Goal: Task Accomplishment & Management: Manage account settings

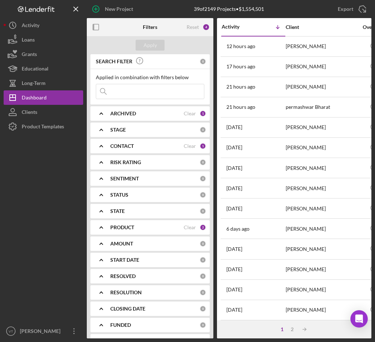
click at [137, 92] on input at bounding box center [150, 91] width 108 height 14
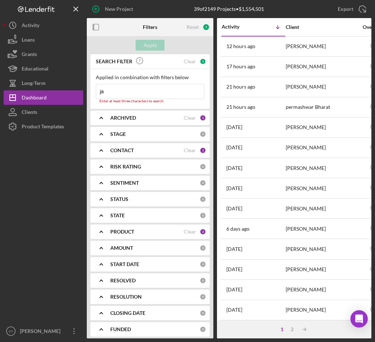
type input "j"
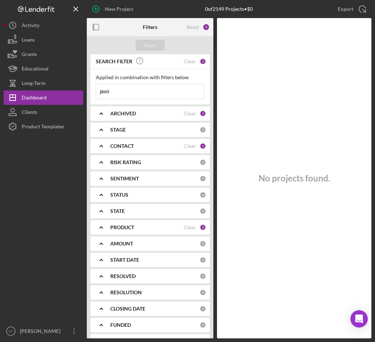
type input "javo"
click at [153, 120] on div "ARCHIVED Clear 1" at bounding box center [158, 113] width 96 height 14
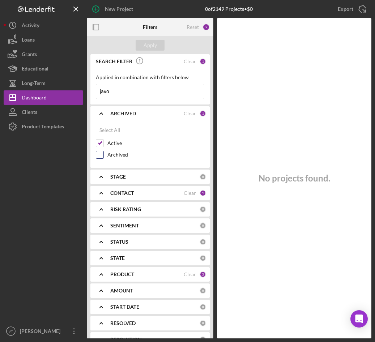
click at [103, 153] on input "Archived" at bounding box center [99, 154] width 7 height 7
checkbox input "true"
click at [153, 41] on div "Apply" at bounding box center [150, 45] width 13 height 11
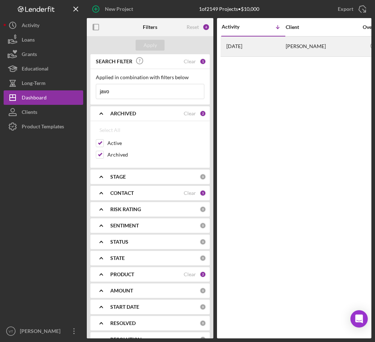
click at [285, 47] on td "[DATE] [PERSON_NAME]" at bounding box center [253, 46] width 64 height 20
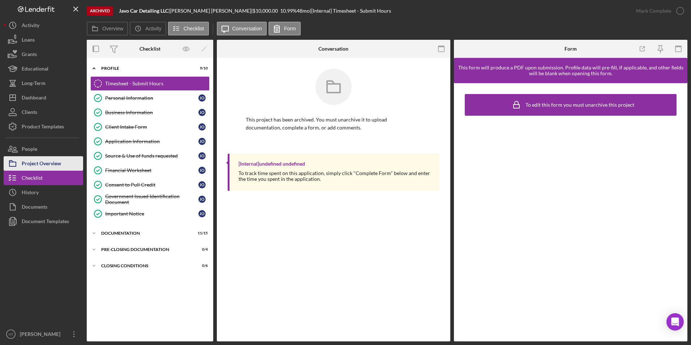
click at [60, 162] on div "Project Overview" at bounding box center [41, 164] width 39 height 16
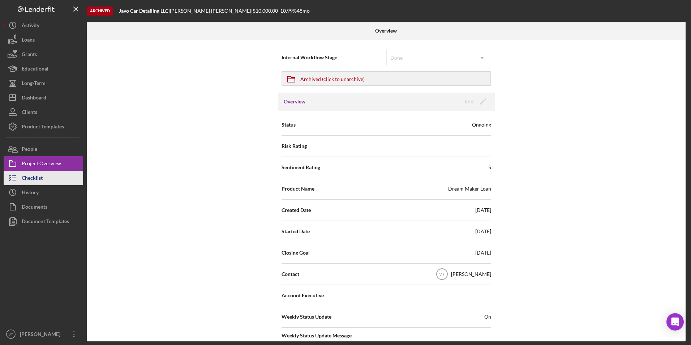
click at [52, 173] on button "Checklist" at bounding box center [44, 178] width 80 height 14
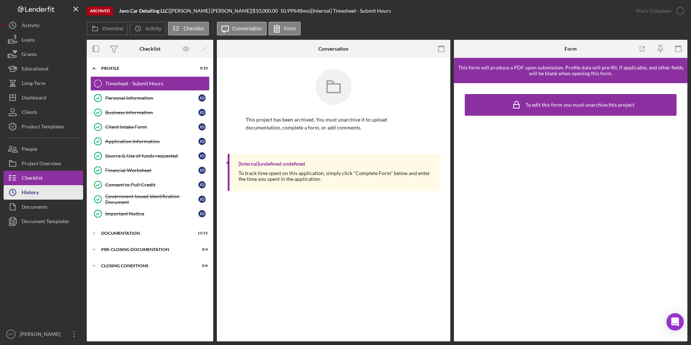
click at [51, 196] on button "Icon/History History" at bounding box center [44, 192] width 80 height 14
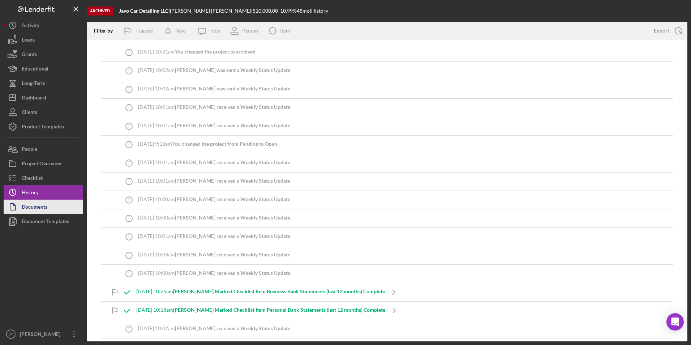
click at [51, 209] on button "Documents" at bounding box center [44, 207] width 80 height 14
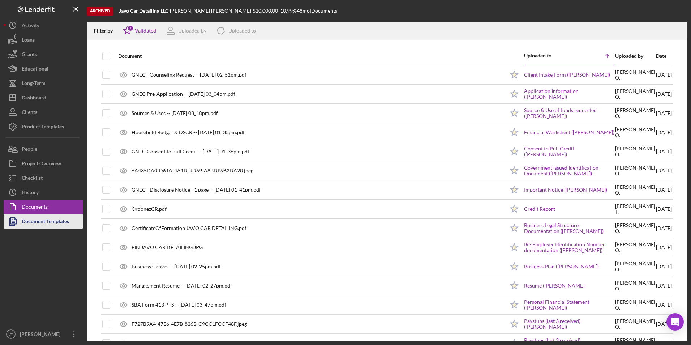
click at [54, 225] on div "Document Templates" at bounding box center [45, 222] width 47 height 16
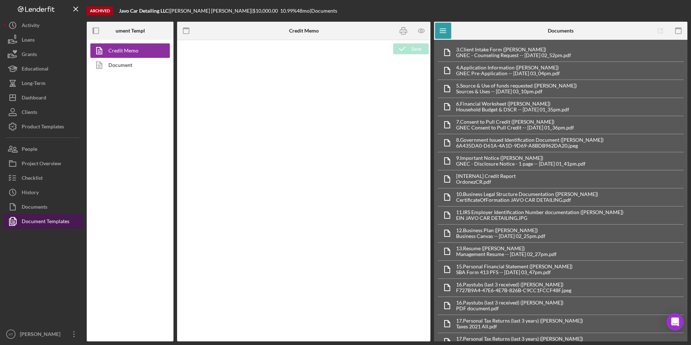
type textarea "<h1>Credit Memo</h1>"
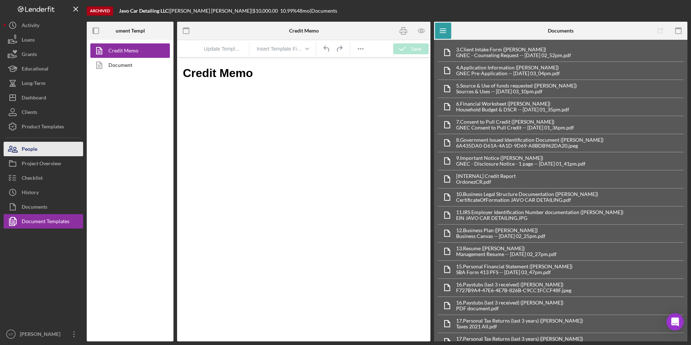
click at [54, 153] on button "People" at bounding box center [44, 149] width 80 height 14
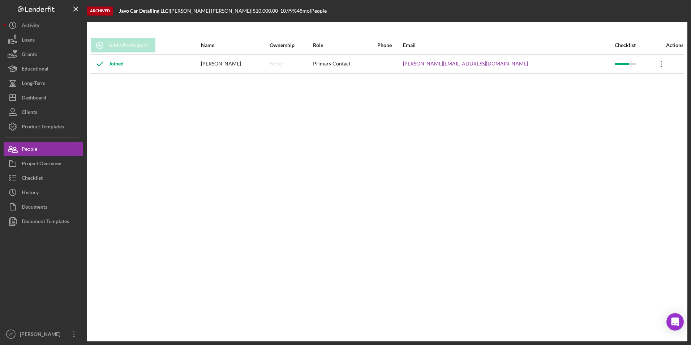
click at [375, 62] on icon "Icon/Overflow" at bounding box center [662, 64] width 18 height 18
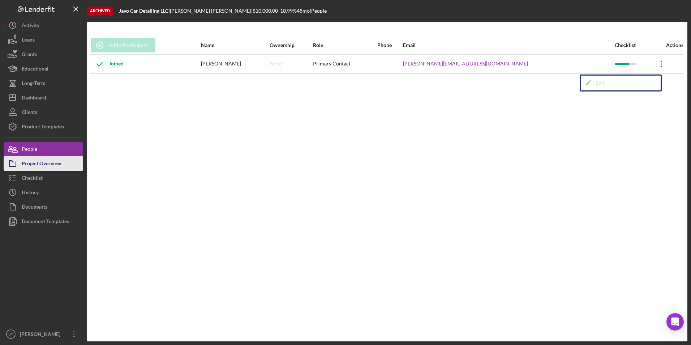
click at [47, 165] on div "Project Overview" at bounding box center [41, 164] width 39 height 16
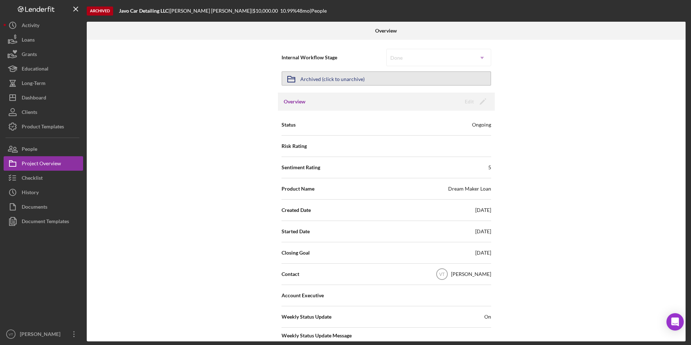
click at [351, 79] on div "Archived (click to unarchive)" at bounding box center [332, 78] width 64 height 13
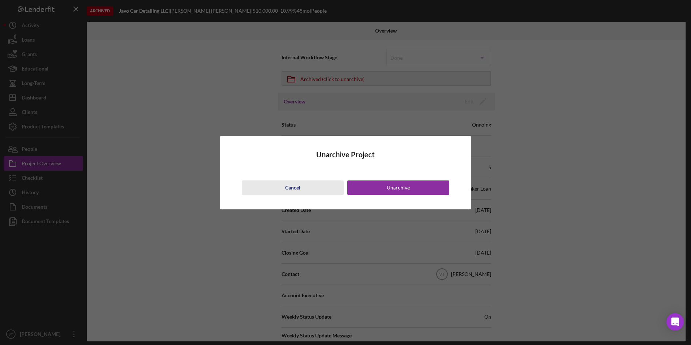
click at [293, 189] on div "Cancel" at bounding box center [292, 187] width 15 height 14
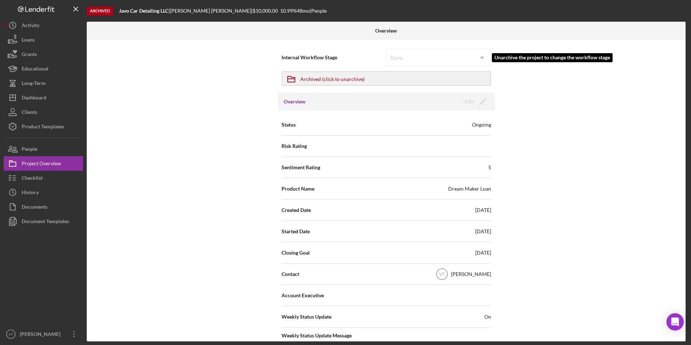
click at [375, 59] on div "Done Icon/Dropdown Arrow" at bounding box center [439, 57] width 105 height 17
click at [69, 302] on div at bounding box center [44, 278] width 80 height 98
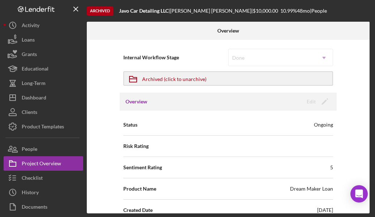
click at [98, 195] on div "Internal Workflow Stage Done Icon/Dropdown Arrow Icon/Archived Archived (click …" at bounding box center [228, 127] width 283 height 174
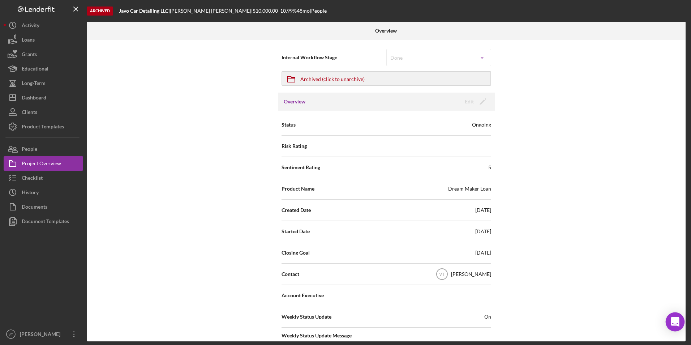
click at [375, 326] on div "Open Intercom Messenger" at bounding box center [675, 321] width 19 height 19
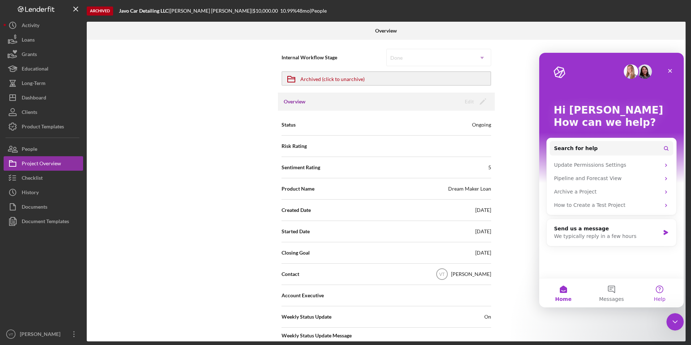
click at [375, 293] on button "Help" at bounding box center [660, 292] width 48 height 29
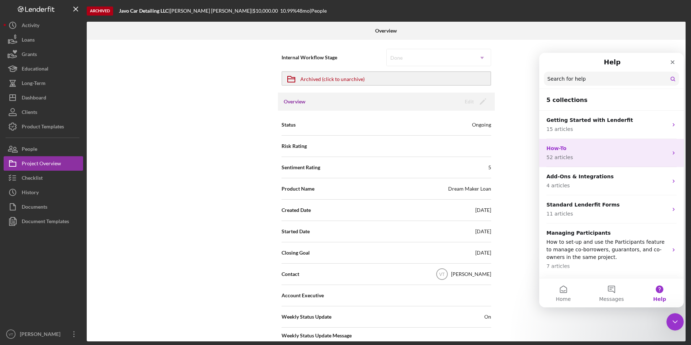
click at [375, 148] on p "How-To" at bounding box center [607, 149] width 121 height 8
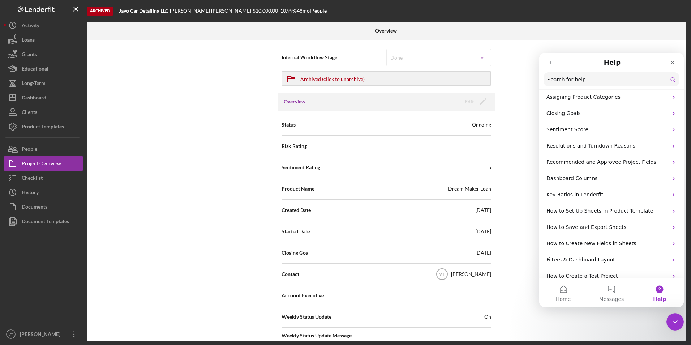
scroll to position [732, 0]
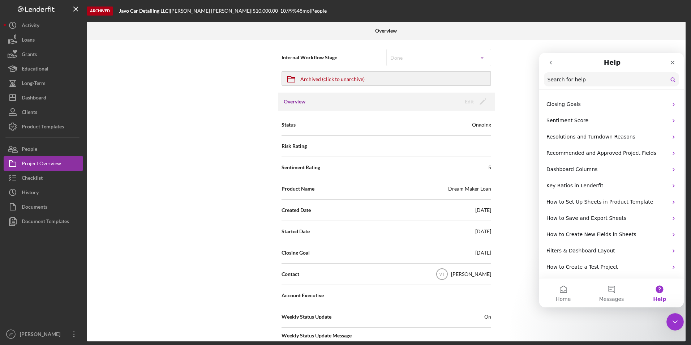
click at [375, 82] on input "Search for help" at bounding box center [611, 79] width 135 height 14
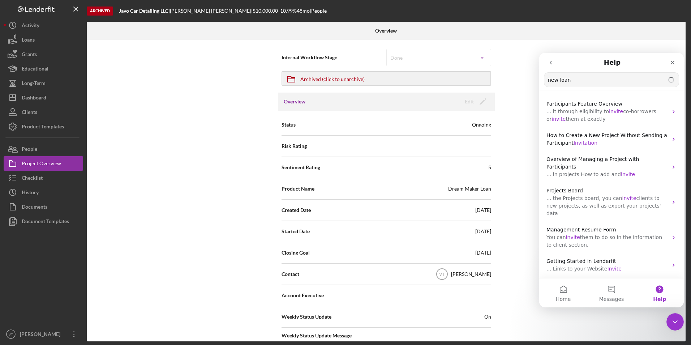
scroll to position [64, 0]
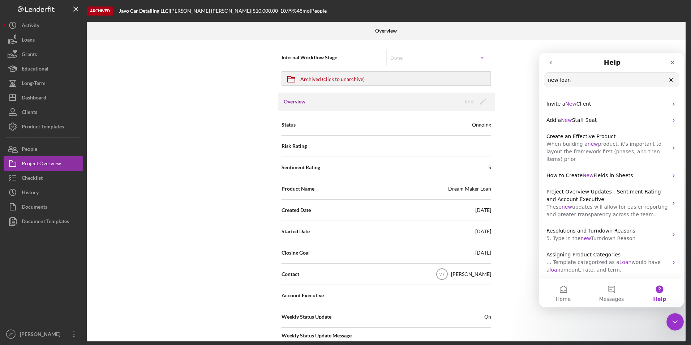
drag, startPoint x: 588, startPoint y: 84, endPoint x: 520, endPoint y: 80, distance: 68.1
click html "Help new loan Search for help Edit Loan Amount, Rate, and Term in a Project How…"
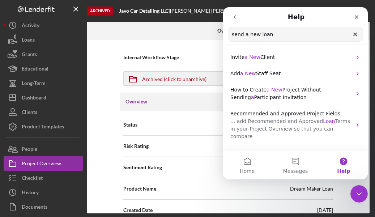
scroll to position [116, 0]
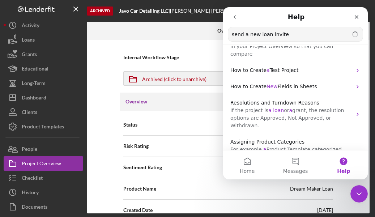
type input "send a new loan invite"
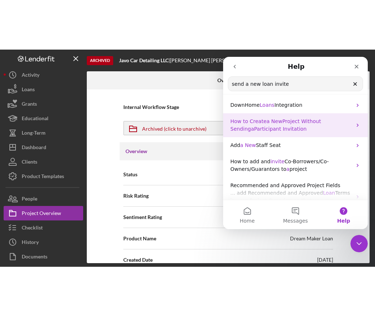
scroll to position [36, 0]
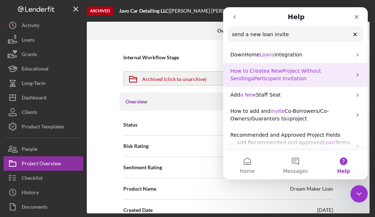
click at [286, 76] on p "How to Create a New Project Without Sending a Participant Invitation" at bounding box center [290, 74] width 121 height 15
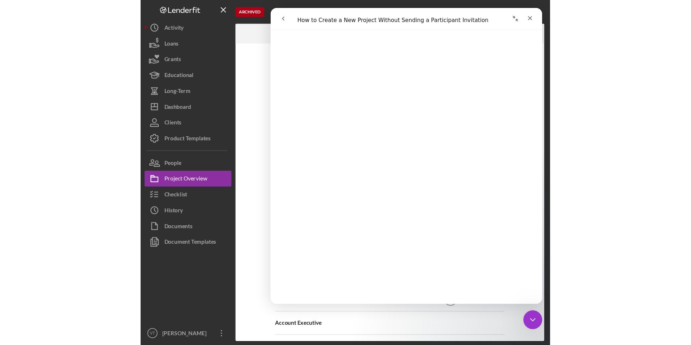
scroll to position [253, 0]
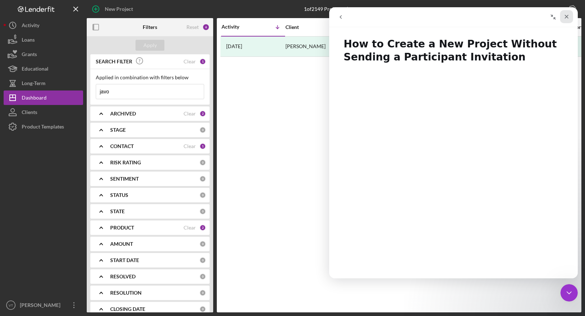
click at [375, 13] on div "Close" at bounding box center [566, 16] width 13 height 13
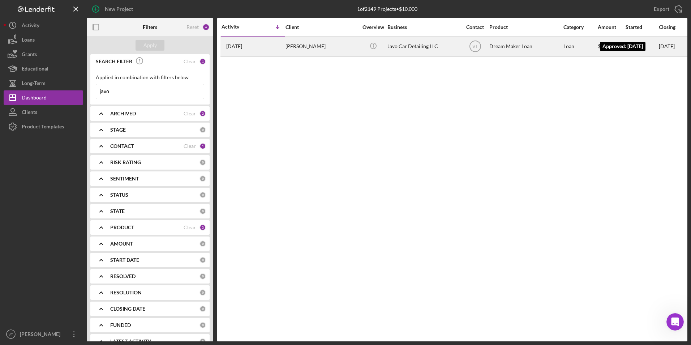
click at [375, 47] on div "[DATE]" at bounding box center [667, 46] width 16 height 6
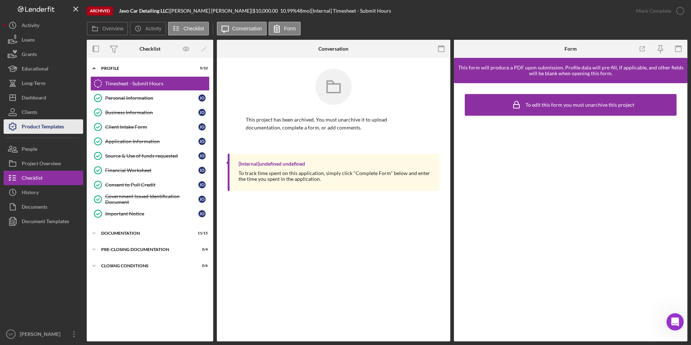
click at [47, 132] on div "Product Templates" at bounding box center [43, 127] width 42 height 16
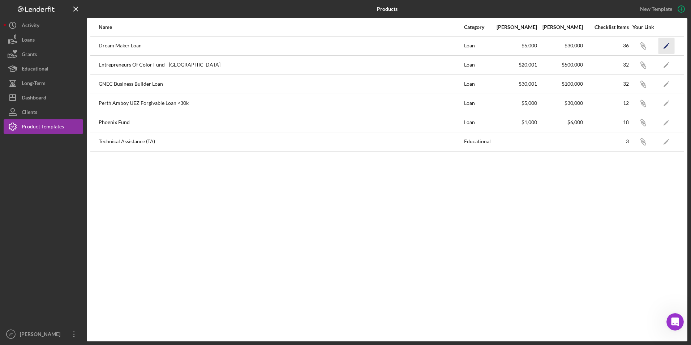
click at [375, 46] on icon "Icon/Edit" at bounding box center [667, 46] width 16 height 16
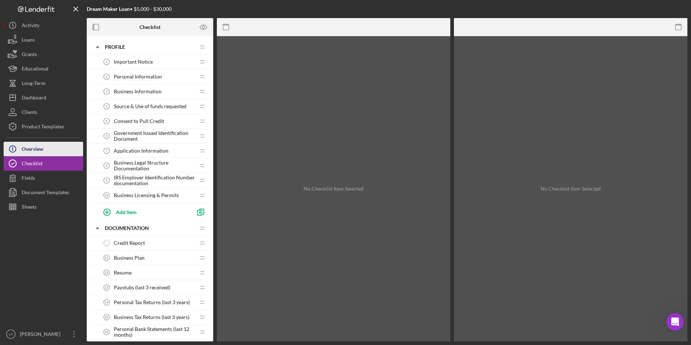
click at [50, 146] on button "Icon/Info Overview" at bounding box center [44, 149] width 80 height 14
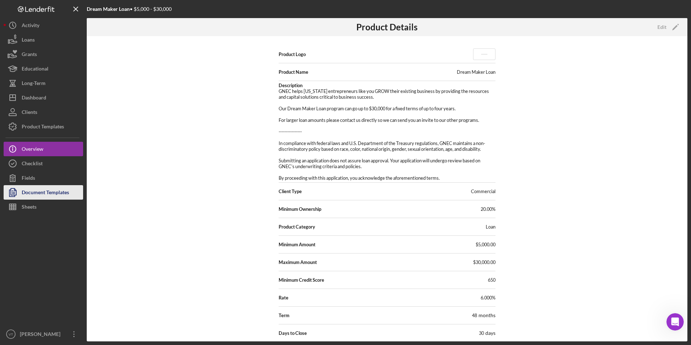
click at [53, 189] on div "Document Templates" at bounding box center [45, 193] width 47 height 16
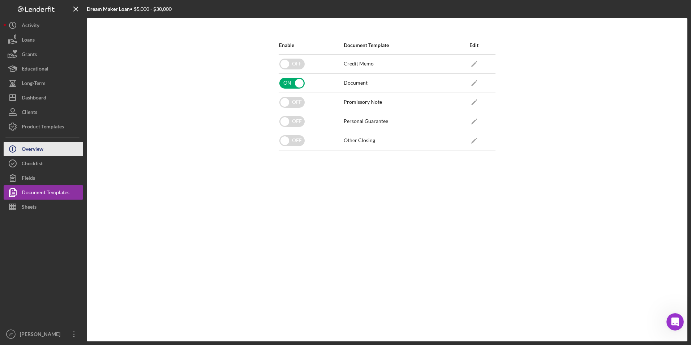
click at [47, 148] on button "Icon/Info Overview" at bounding box center [44, 149] width 80 height 14
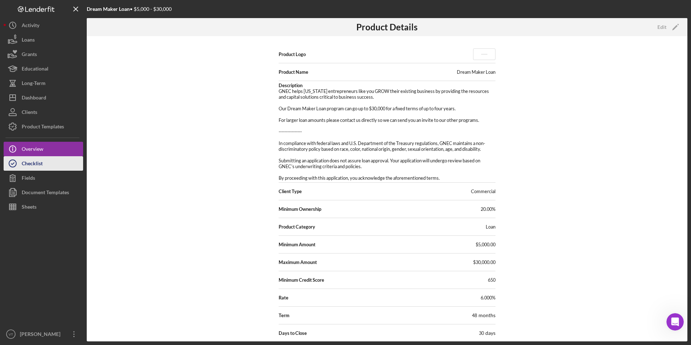
click at [44, 163] on button "Checklist" at bounding box center [44, 163] width 80 height 14
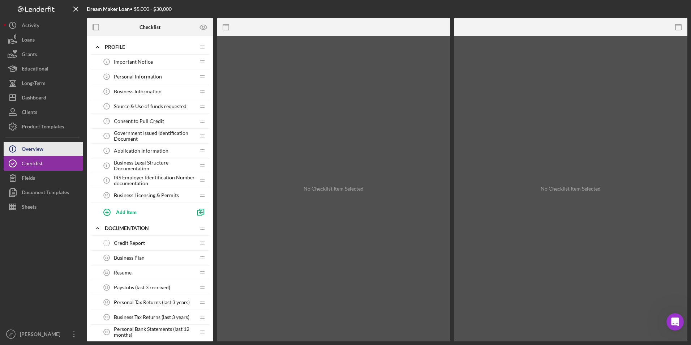
click at [48, 145] on button "Icon/Info Overview" at bounding box center [44, 149] width 80 height 14
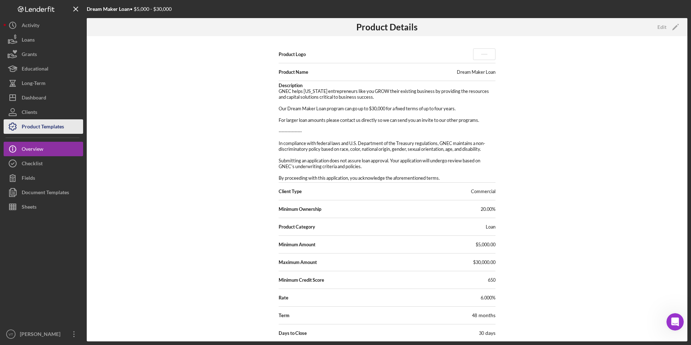
click at [51, 128] on div "Product Templates" at bounding box center [43, 127] width 42 height 16
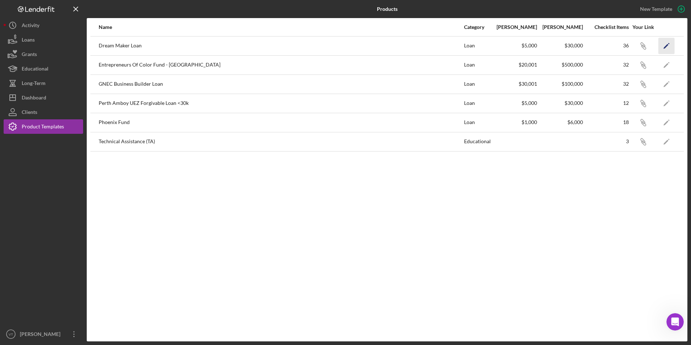
click at [375, 45] on polygon "button" at bounding box center [666, 46] width 5 height 5
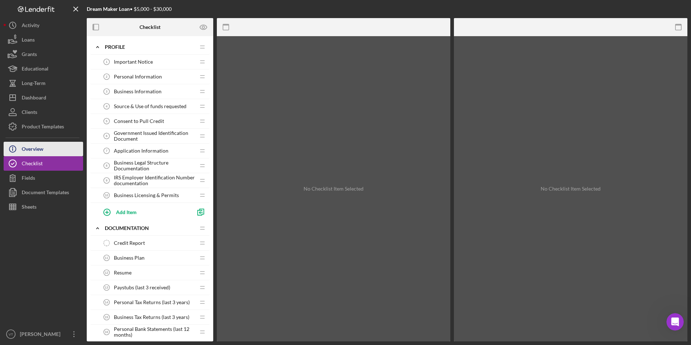
click at [42, 149] on div "Overview" at bounding box center [33, 150] width 22 height 16
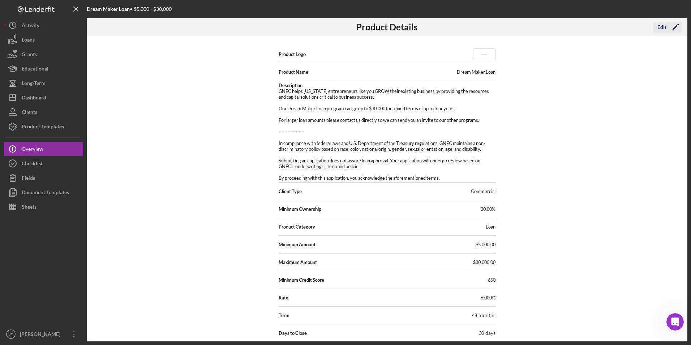
click at [375, 26] on icon "Icon/Edit" at bounding box center [676, 27] width 18 height 18
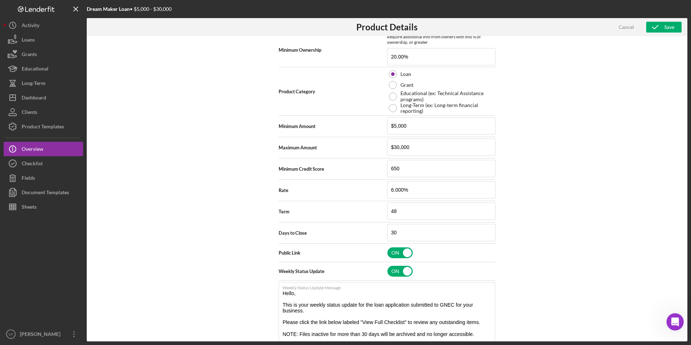
drag, startPoint x: 492, startPoint y: 310, endPoint x: 494, endPoint y: 345, distance: 35.1
click at [375, 315] on html "Dream Maker Loan • $5,000 - $30,000 Product Details Cancel Save Product Logo Ic…" at bounding box center [345, 172] width 691 height 345
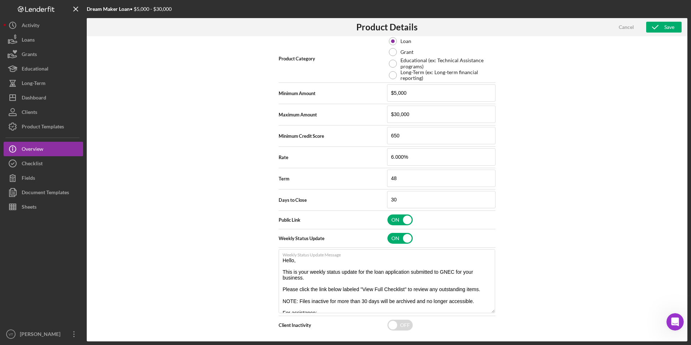
scroll to position [215, 0]
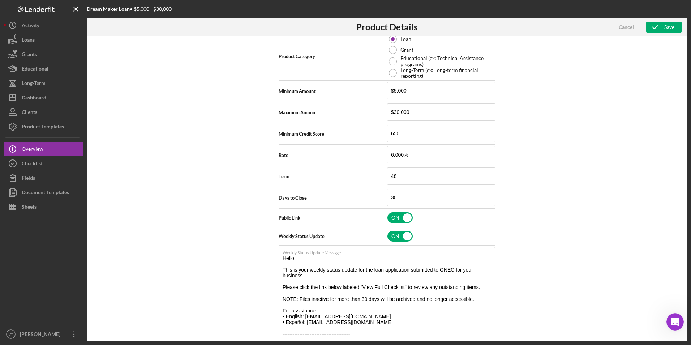
drag, startPoint x: 492, startPoint y: 307, endPoint x: 493, endPoint y: 343, distance: 35.8
click at [375, 315] on div "Dream Maker Loan • $5,000 - $30,000 Product Details Cancel Save Product Logo Ic…" at bounding box center [345, 172] width 691 height 345
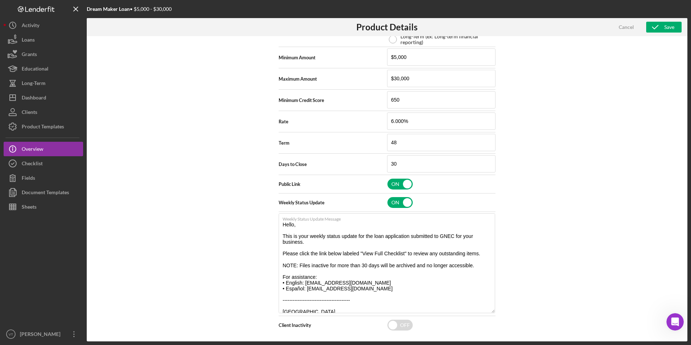
scroll to position [251, 0]
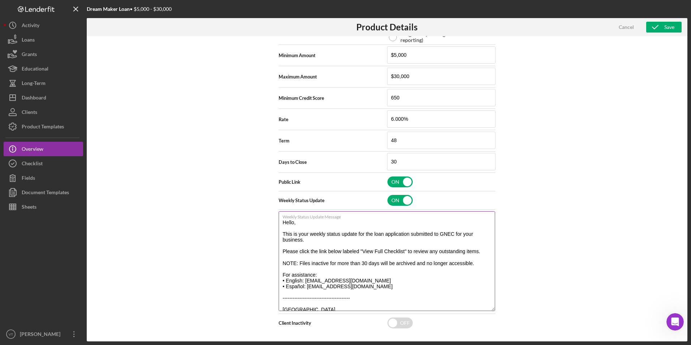
drag, startPoint x: 282, startPoint y: 262, endPoint x: 473, endPoint y: 261, distance: 191.3
click at [375, 261] on textarea "Hello, This is your weekly status update for the loan application submitted to …" at bounding box center [387, 261] width 217 height 100
drag, startPoint x: 471, startPoint y: 263, endPoint x: 560, endPoint y: 299, distance: 96.2
click at [375, 299] on div "Product Logo Icon/Upload 512 x 512px max • 245 x 120 px recommended Accepted fi…" at bounding box center [387, 188] width 601 height 305
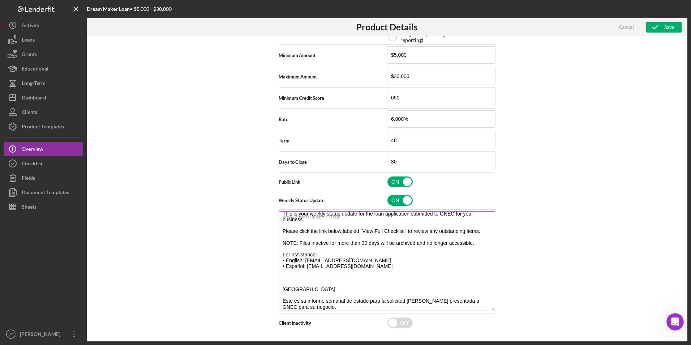
scroll to position [28, 0]
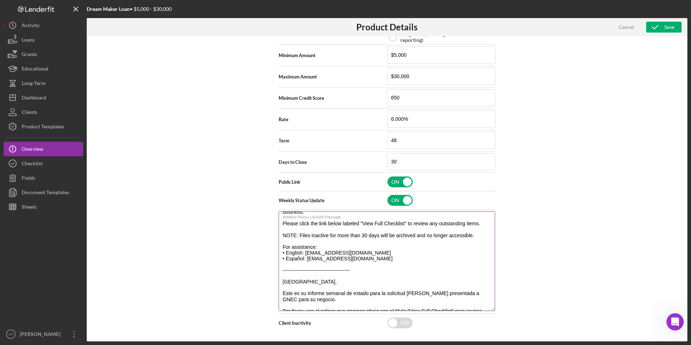
drag, startPoint x: 298, startPoint y: 235, endPoint x: 307, endPoint y: 238, distance: 9.9
click at [307, 238] on textarea "Hello, This is your weekly status update for the loan application submitted to …" at bounding box center [387, 261] width 217 height 100
click at [298, 235] on textarea "Hello, This is your weekly status update for the loan application submitted to …" at bounding box center [387, 261] width 217 height 100
click at [315, 240] on textarea "Hello, This is your weekly status update for the loan application submitted to …" at bounding box center [387, 261] width 217 height 100
click at [299, 236] on textarea "Hello, This is your weekly status update for the loan application submitted to …" at bounding box center [387, 261] width 217 height 100
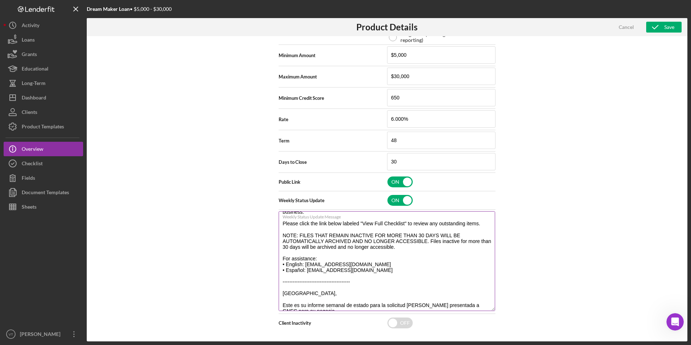
click at [375, 251] on textarea "Hello, This is your weekly status update for the loan application submitted to …" at bounding box center [387, 261] width 217 height 100
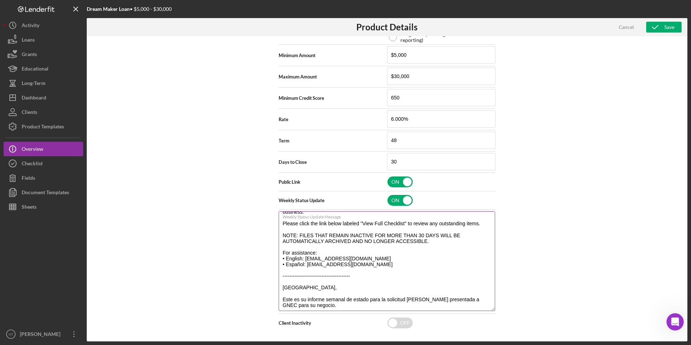
type textarea "Hello, This is your weekly status update for the loan application submitted to …"
click at [375, 175] on div "Product Logo Icon/Upload 512 x 512px max • 245 x 120 px recommended Accepted fi…" at bounding box center [387, 188] width 601 height 305
drag, startPoint x: 437, startPoint y: 240, endPoint x: 338, endPoint y: 238, distance: 98.4
click at [338, 238] on textarea "Hello, This is your weekly status update for the loan application submitted to …" at bounding box center [387, 261] width 217 height 100
click at [360, 241] on textarea "Hello, This is your weekly status update for the loan application submitted to …" at bounding box center [387, 261] width 217 height 100
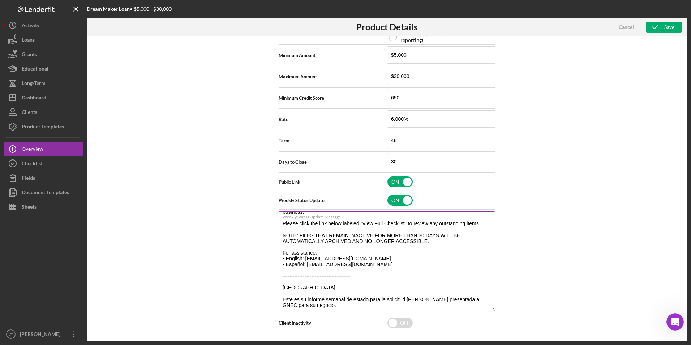
click at [375, 242] on textarea "Hello, This is your weekly status update for the loan application submitted to …" at bounding box center [387, 261] width 217 height 100
click at [375, 25] on icon "button" at bounding box center [656, 27] width 18 height 18
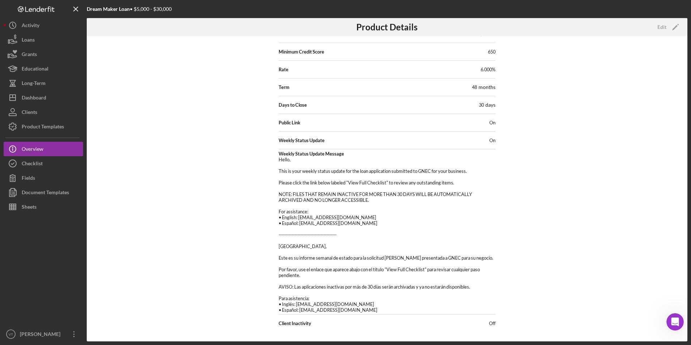
scroll to position [228, 0]
click at [375, 179] on div "Product Logo Product Name Dream Maker Loan Description GNEC helps NEW JERSEY en…" at bounding box center [387, 188] width 601 height 305
click at [375, 24] on icon "Icon/Edit" at bounding box center [676, 27] width 18 height 18
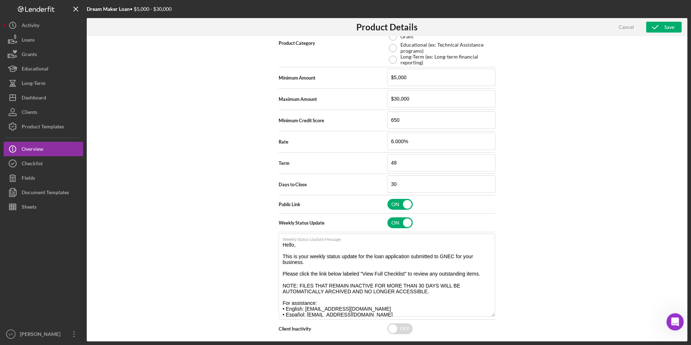
drag, startPoint x: 492, startPoint y: 309, endPoint x: 498, endPoint y: 363, distance: 54.5
click at [375, 315] on html "Dream Maker Loan • $5,000 - $30,000 Product Details Cancel Save Product Logo Ic…" at bounding box center [345, 172] width 691 height 345
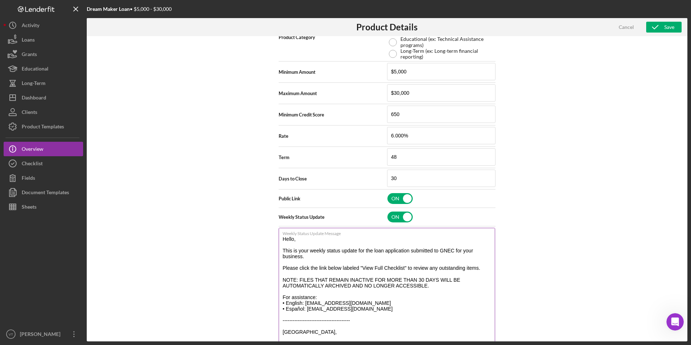
drag, startPoint x: 494, startPoint y: 309, endPoint x: 492, endPoint y: 339, distance: 30.1
click at [375, 315] on html "Dream Maker Loan • $5,000 - $30,000 Product Details Cancel Save Product Logo Ic…" at bounding box center [345, 172] width 691 height 345
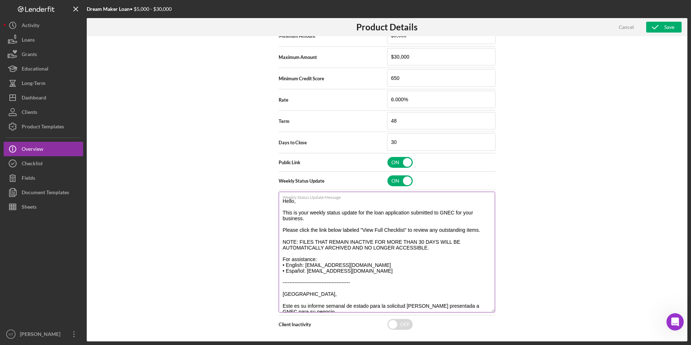
scroll to position [0, 0]
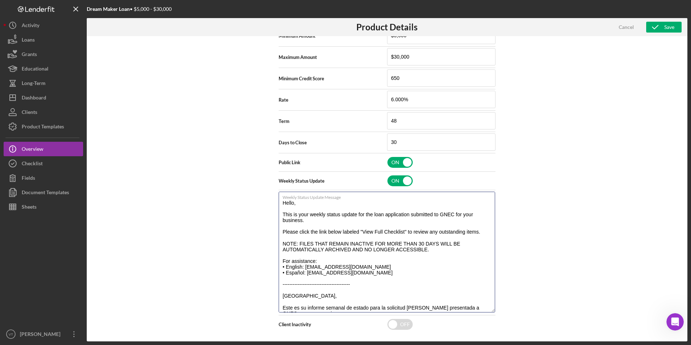
drag, startPoint x: 432, startPoint y: 249, endPoint x: 276, endPoint y: 242, distance: 156.3
click at [276, 242] on div "Product Logo Icon/Upload 512 x 512px max • 245 x 120 px recommended Accepted fi…" at bounding box center [387, 188] width 601 height 305
click at [375, 258] on div "Product Logo Icon/Upload 512 x 512px max • 245 x 120 px recommended Accepted fi…" at bounding box center [387, 188] width 601 height 305
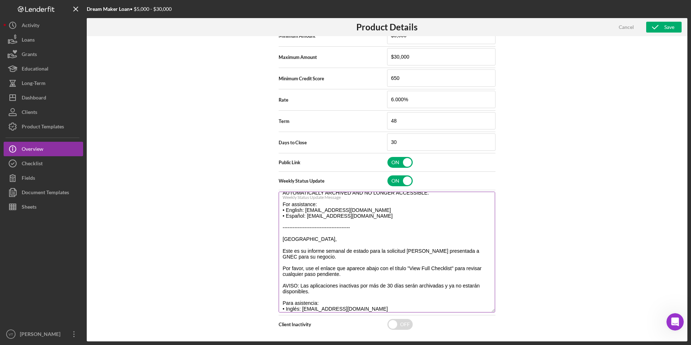
scroll to position [71, 0]
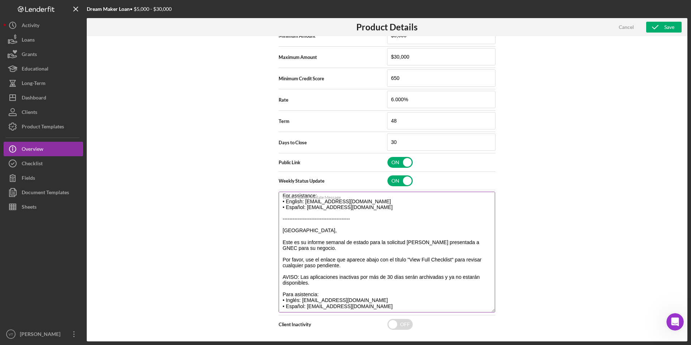
click at [315, 278] on textarea "Hello, This is your weekly status update for the loan application submitted to …" at bounding box center [387, 252] width 217 height 121
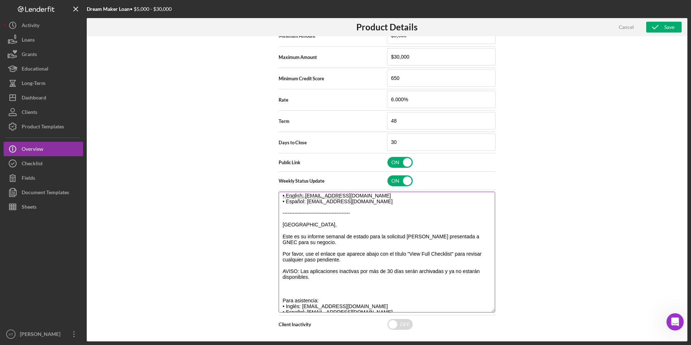
paste textarea "NOTA: LOS ARCHIVOS QUE PERMANEZCAN INACTIVOS DURANTE MÁS DE 30 DÍAS SE ARCHIVAR…"
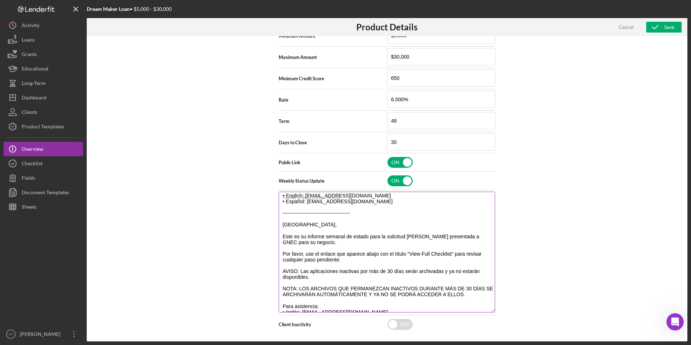
click at [289, 271] on textarea "Hello, This is your weekly status update for the loan application submitted to …" at bounding box center [387, 252] width 217 height 121
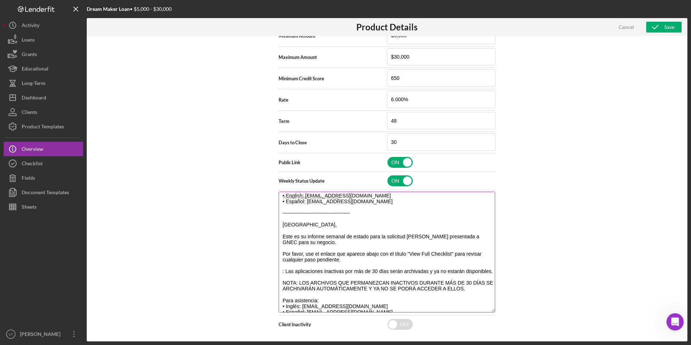
click at [286, 287] on textarea "Hello, This is your weekly status update for the loan application submitted to …" at bounding box center [387, 252] width 217 height 121
paste textarea "AVISO"
drag, startPoint x: 320, startPoint y: 272, endPoint x: 306, endPoint y: 272, distance: 14.5
click at [306, 272] on textarea "Hello, This is your weekly status update for the loan application submitted to …" at bounding box center [387, 252] width 217 height 121
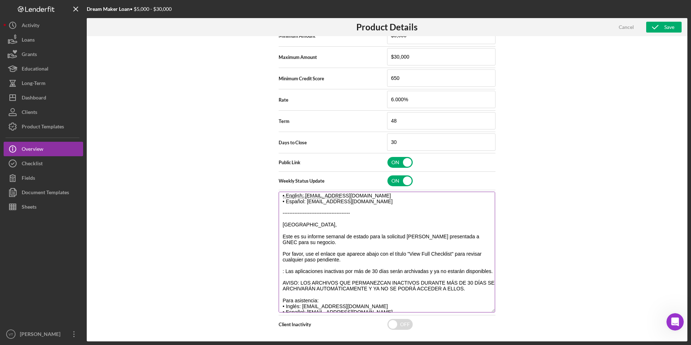
drag, startPoint x: 321, startPoint y: 272, endPoint x: 285, endPoint y: 270, distance: 35.8
click at [285, 270] on textarea "Hello, This is your weekly status update for the loan application submitted to …" at bounding box center [387, 252] width 217 height 121
drag, startPoint x: 337, startPoint y: 286, endPoint x: 301, endPoint y: 287, distance: 35.8
click at [301, 287] on textarea "Hello, This is your weekly status update for the loan application submitted to …" at bounding box center [387, 252] width 217 height 121
paste textarea "as aplicaciones"
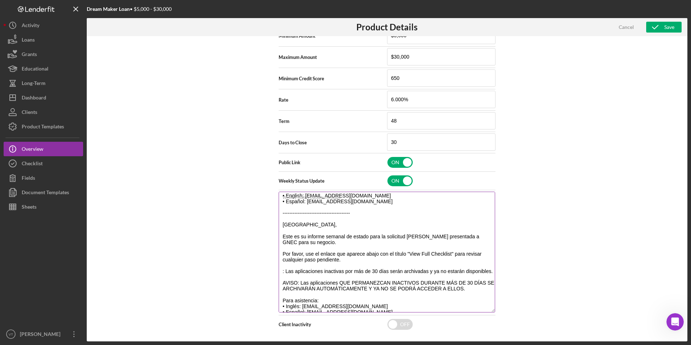
click at [303, 287] on textarea "Hello, This is your weekly status update for the loan application submitted to …" at bounding box center [387, 252] width 217 height 121
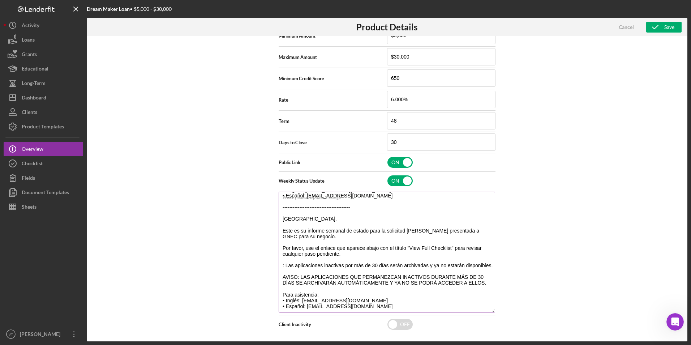
scroll to position [89, 0]
click at [375, 270] on textarea "Hello, This is your weekly status update for the loan application submitted to …" at bounding box center [387, 252] width 217 height 121
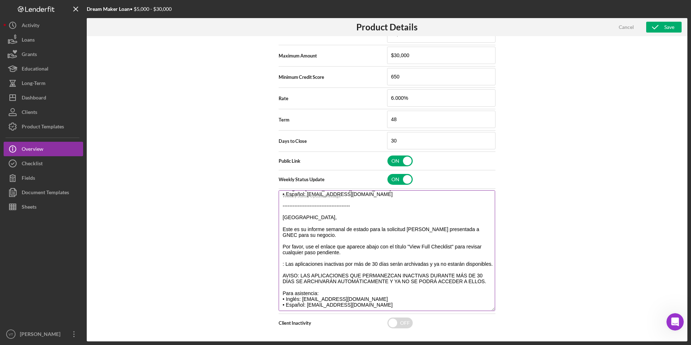
drag, startPoint x: 317, startPoint y: 257, endPoint x: 278, endPoint y: 255, distance: 38.8
click at [279, 255] on textarea "Hello, This is your weekly status update for the loan application submitted to …" at bounding box center [387, 250] width 217 height 121
click at [375, 254] on textarea "Hello, This is your weekly status update for the loan application submitted to …" at bounding box center [387, 250] width 217 height 121
drag, startPoint x: 310, startPoint y: 259, endPoint x: 277, endPoint y: 253, distance: 33.1
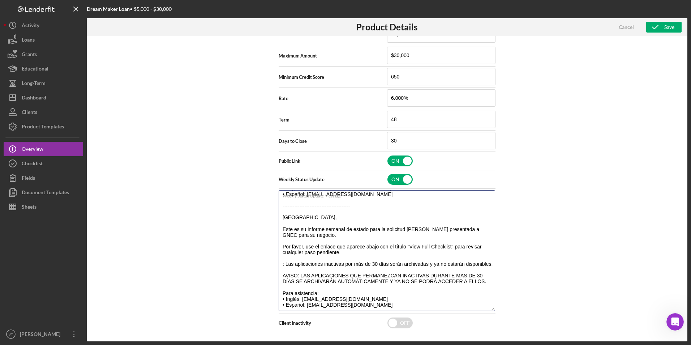
click at [277, 253] on div "Product Logo Icon/Upload 512 x 512px max • 245 x 120 px recommended Accepted fi…" at bounding box center [387, 188] width 601 height 305
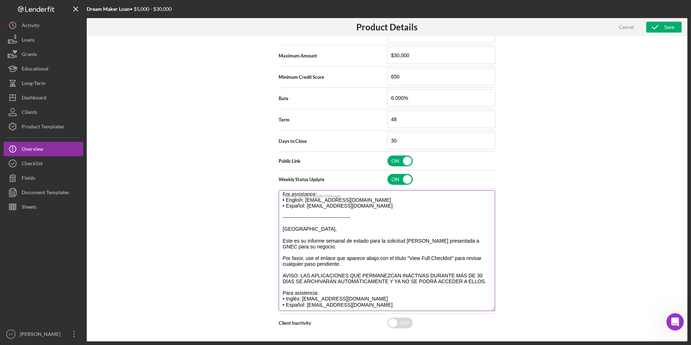
scroll to position [71, 0]
type textarea "Hello, This is your weekly status update for the loan application submitted to …"
click at [375, 226] on div "Product Logo Icon/Upload 512 x 512px max • 245 x 120 px recommended Accepted fi…" at bounding box center [387, 188] width 601 height 305
click at [375, 25] on icon "button" at bounding box center [656, 27] width 18 height 18
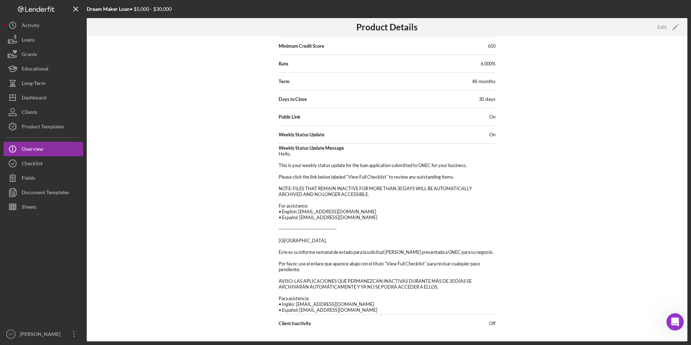
click at [375, 252] on pre "Hello, This is your weekly status update for the loan application submitted to …" at bounding box center [387, 232] width 217 height 162
click at [375, 28] on div "Edit" at bounding box center [662, 27] width 9 height 11
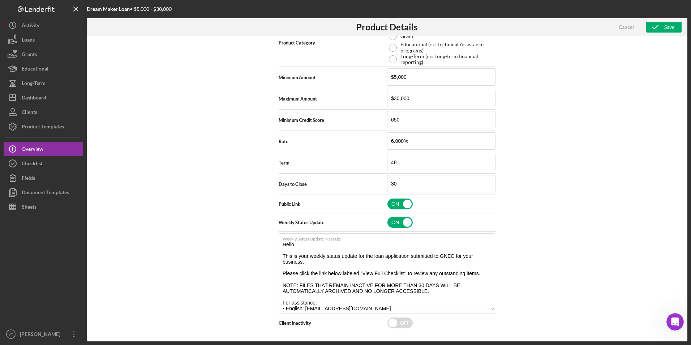
scroll to position [229, 0]
drag, startPoint x: 492, startPoint y: 310, endPoint x: 492, endPoint y: 359, distance: 49.2
click at [375, 315] on html "Dream Maker Loan • $5,000 - $30,000 Product Details Cancel Save Product Logo Ic…" at bounding box center [345, 172] width 691 height 345
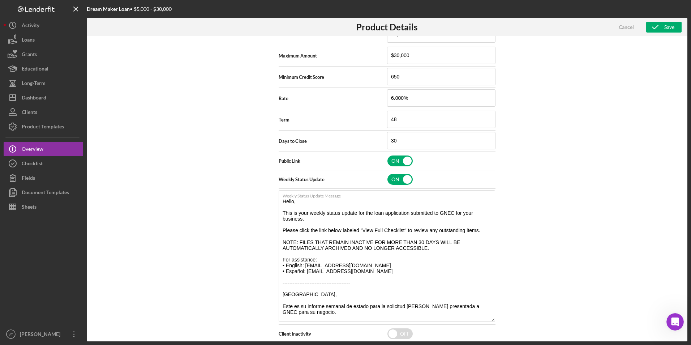
drag, startPoint x: 492, startPoint y: 309, endPoint x: 492, endPoint y: 355, distance: 45.9
click at [375, 315] on html "Dream Maker Loan • $5,000 - $30,000 Product Details Cancel Save Product Logo Ic…" at bounding box center [345, 172] width 691 height 345
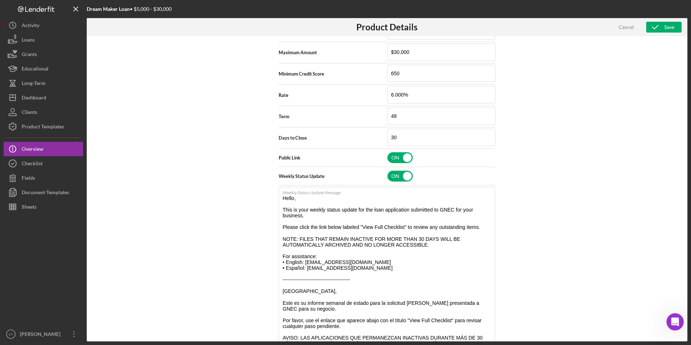
drag, startPoint x: 494, startPoint y: 308, endPoint x: 493, endPoint y: 357, distance: 49.2
click at [375, 315] on html "Dream Maker Loan • $5,000 - $30,000 Product Details Cancel Save Product Logo Ic…" at bounding box center [345, 172] width 691 height 345
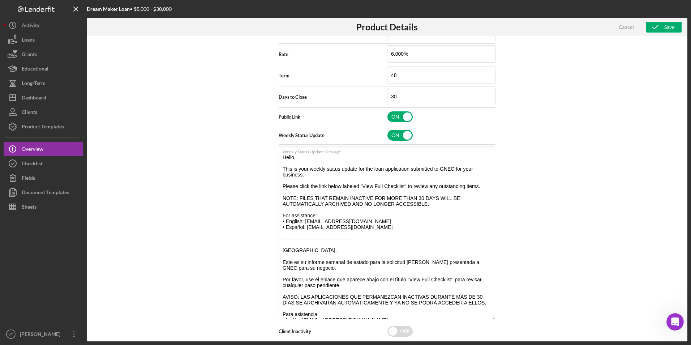
scroll to position [324, 0]
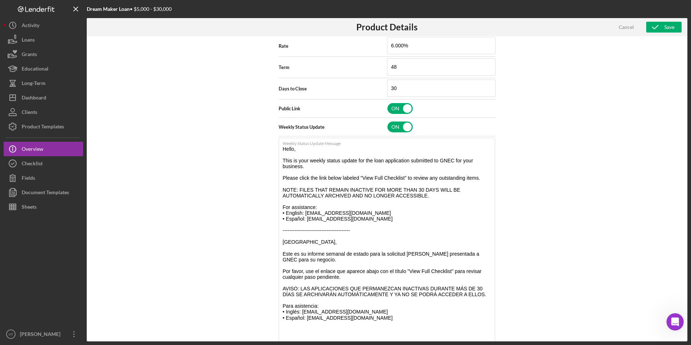
drag, startPoint x: 492, startPoint y: 309, endPoint x: 499, endPoint y: 344, distance: 35.3
click at [375, 315] on html "Dream Maker Loan • $5,000 - $30,000 Product Details Cancel Save Product Logo Ic…" at bounding box center [345, 172] width 691 height 345
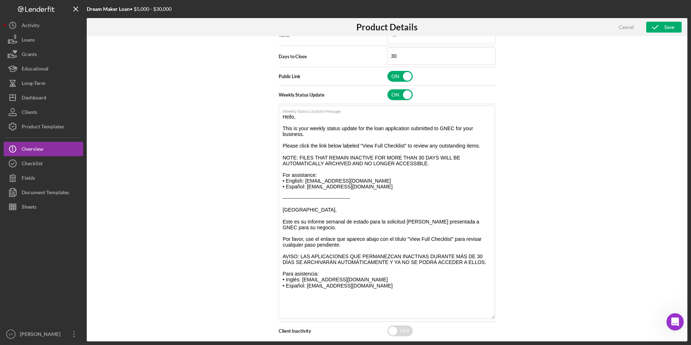
scroll to position [364, 0]
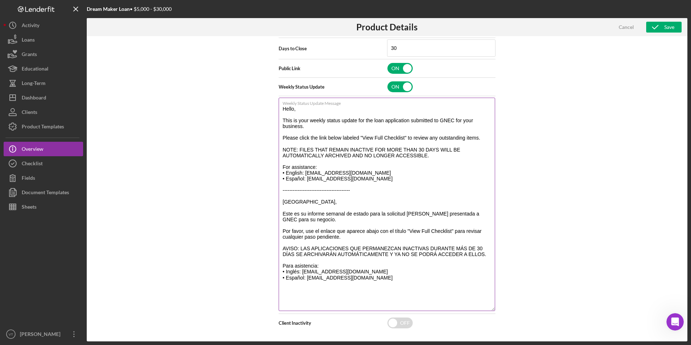
click at [347, 276] on textarea "Hello, This is your weekly status update for the loan application submitted to …" at bounding box center [387, 204] width 217 height 213
drag, startPoint x: 366, startPoint y: 280, endPoint x: 270, endPoint y: 105, distance: 199.2
click at [270, 105] on div "Product Logo Icon/Upload 512 x 512px max • 245 x 120 px recommended Accepted fi…" at bounding box center [387, 188] width 601 height 305
click at [375, 27] on div "Save" at bounding box center [670, 27] width 10 height 11
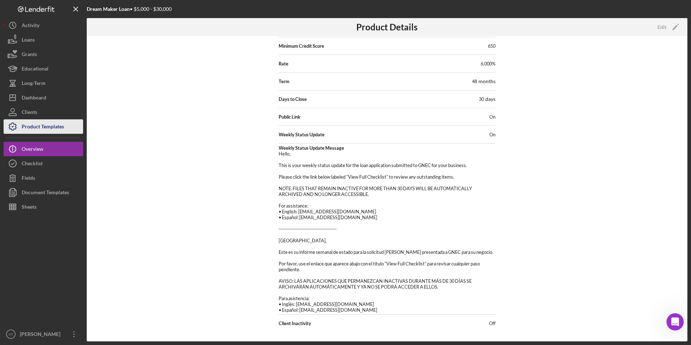
click at [44, 131] on div "Product Templates" at bounding box center [43, 127] width 42 height 16
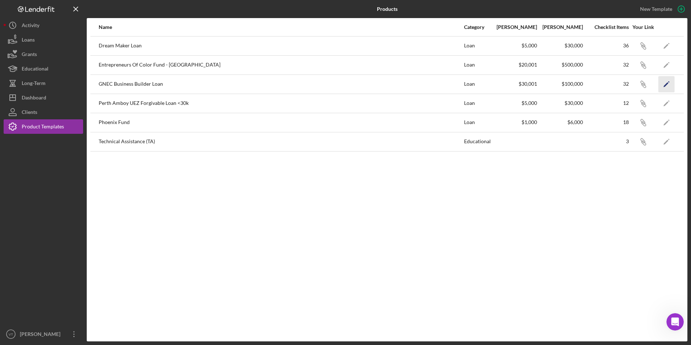
click at [375, 83] on icon "Icon/Edit" at bounding box center [667, 84] width 16 height 16
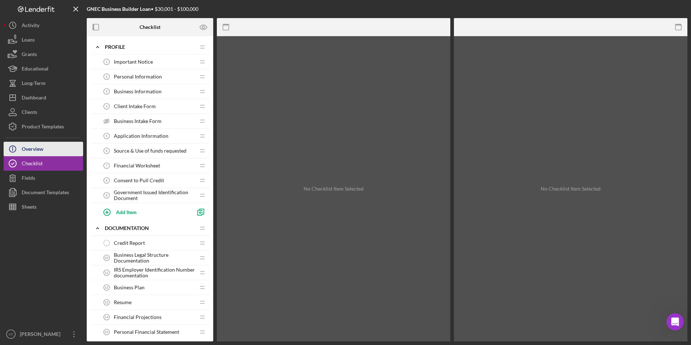
click at [43, 149] on div "Overview" at bounding box center [33, 150] width 22 height 16
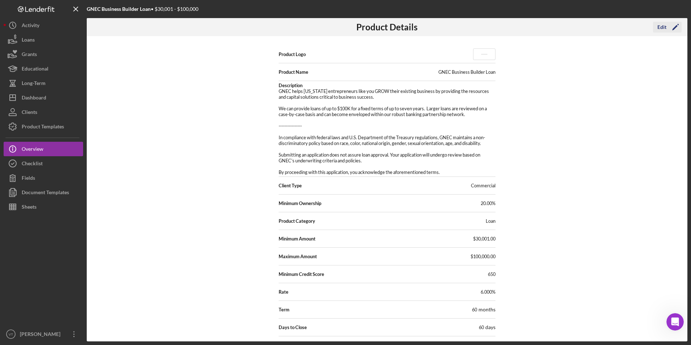
click at [375, 31] on div "Edit" at bounding box center [662, 27] width 9 height 11
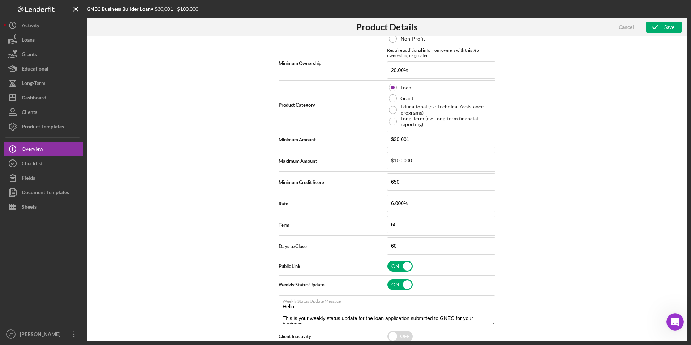
scroll to position [180, 0]
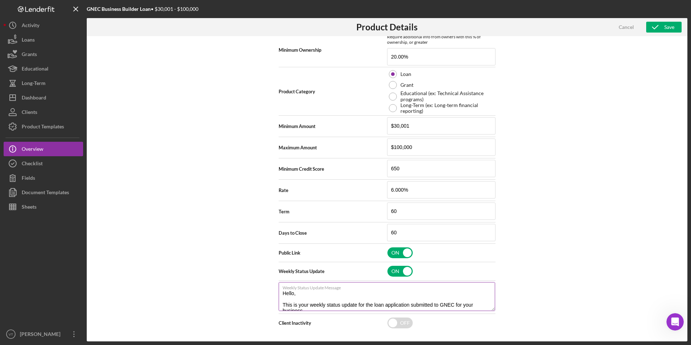
click at [375, 300] on textarea "Hello, This is your weekly status update for the loan application submitted to …" at bounding box center [387, 296] width 217 height 29
paste textarea "ILES THAT REMAIN INACTIVE FOR MORE THAN 30 DAYS WILL BE AUTOMATICALLY ARCHIVED …"
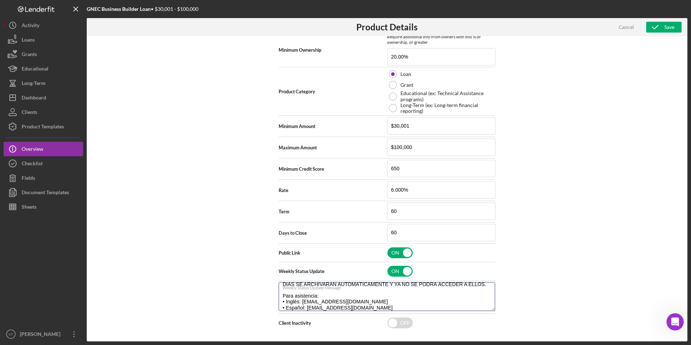
type textarea "Hello, This is your weekly status update for the loan application submitted to …"
click at [375, 282] on div "Product Logo Icon/Upload 512 x 512px max • 245 x 120 px recommended Accepted fi…" at bounding box center [387, 188] width 601 height 305
click at [375, 28] on icon "button" at bounding box center [656, 27] width 18 height 18
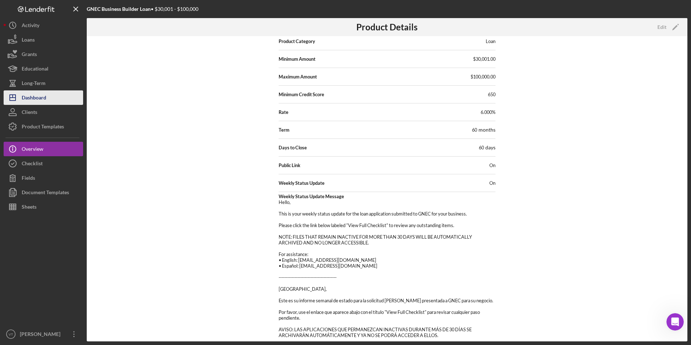
click at [42, 96] on div "Dashboard" at bounding box center [34, 98] width 25 height 16
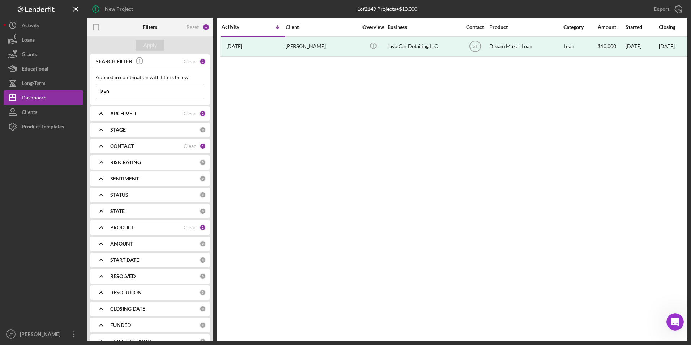
click at [153, 92] on input "javo" at bounding box center [150, 91] width 108 height 14
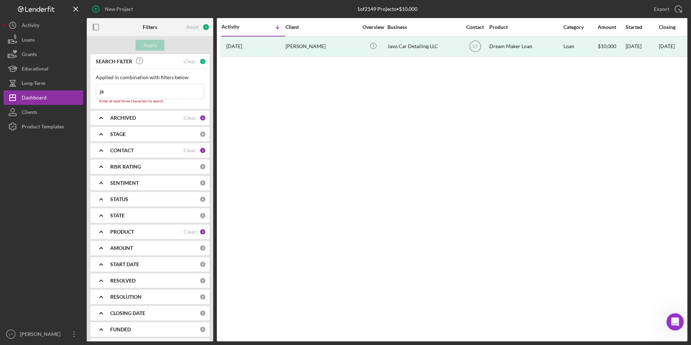
type input "j"
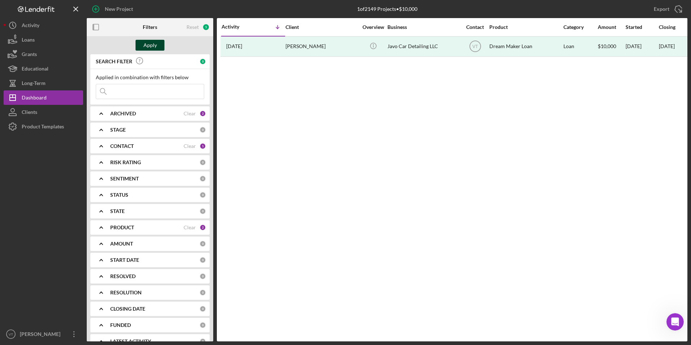
click at [150, 44] on div "Apply" at bounding box center [150, 45] width 13 height 11
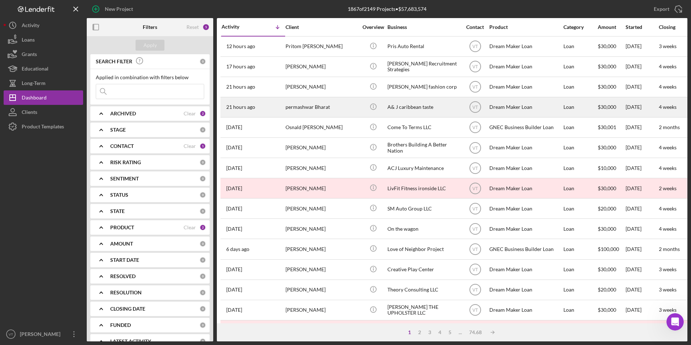
click at [318, 106] on div "permashwar Bharat" at bounding box center [322, 107] width 72 height 19
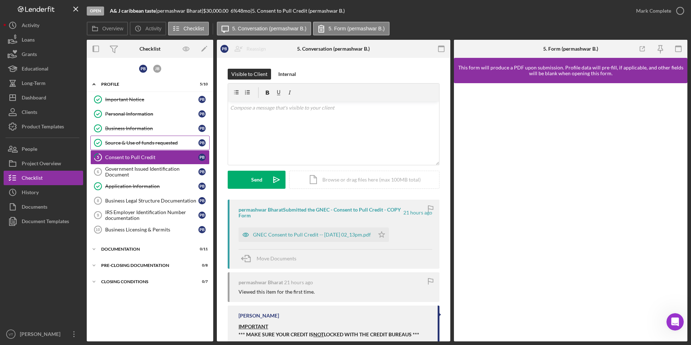
click at [132, 144] on div "Source & Use of funds requested" at bounding box center [151, 143] width 93 height 6
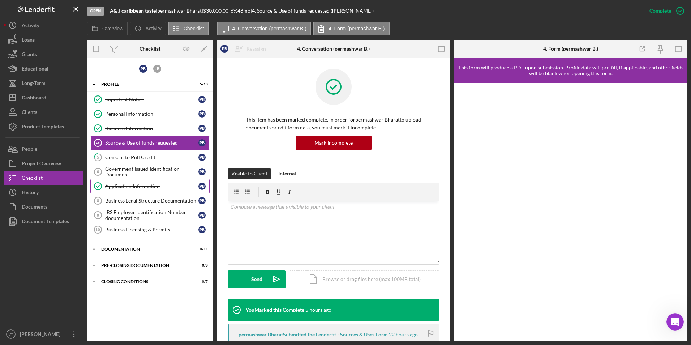
click at [120, 187] on div "Application Information" at bounding box center [151, 186] width 93 height 6
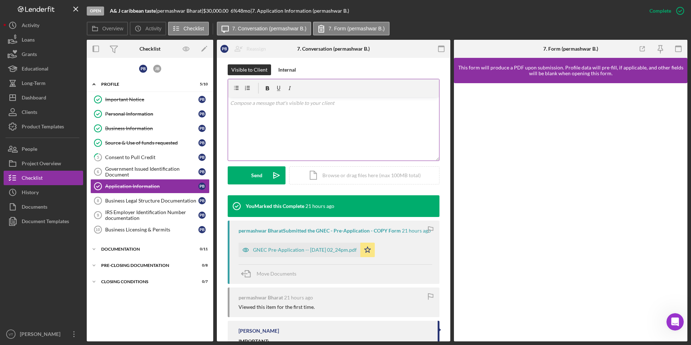
scroll to position [108, 0]
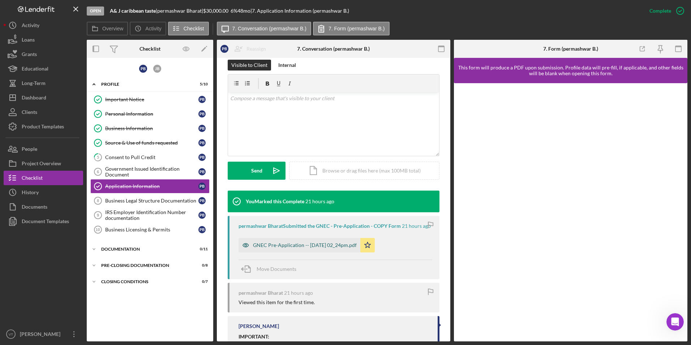
click at [341, 248] on div "GNEC Pre-Application -- 2025-08-20 02_24pm.pdf" at bounding box center [305, 245] width 104 height 6
